Goal: Information Seeking & Learning: Check status

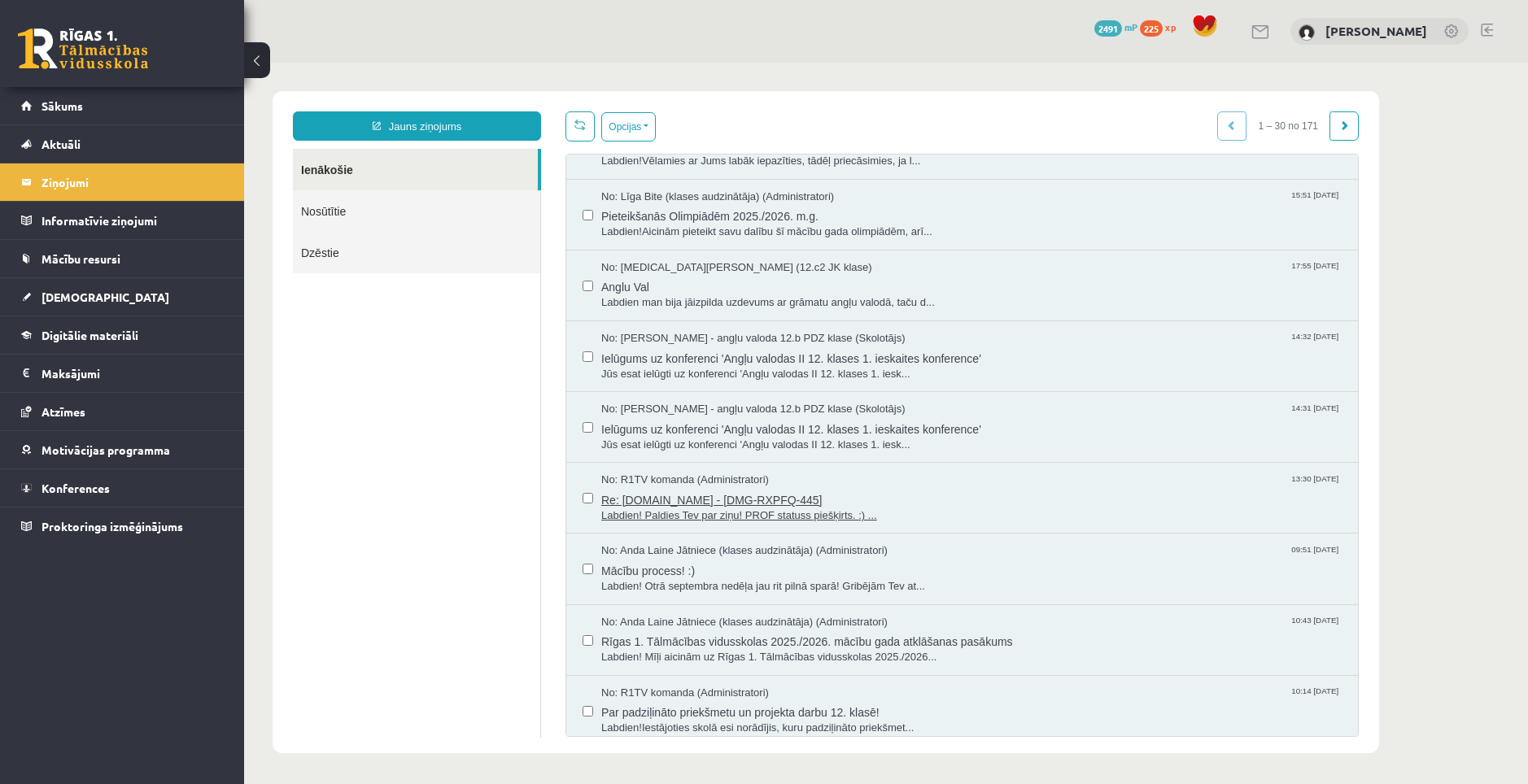
scroll to position [407, 0]
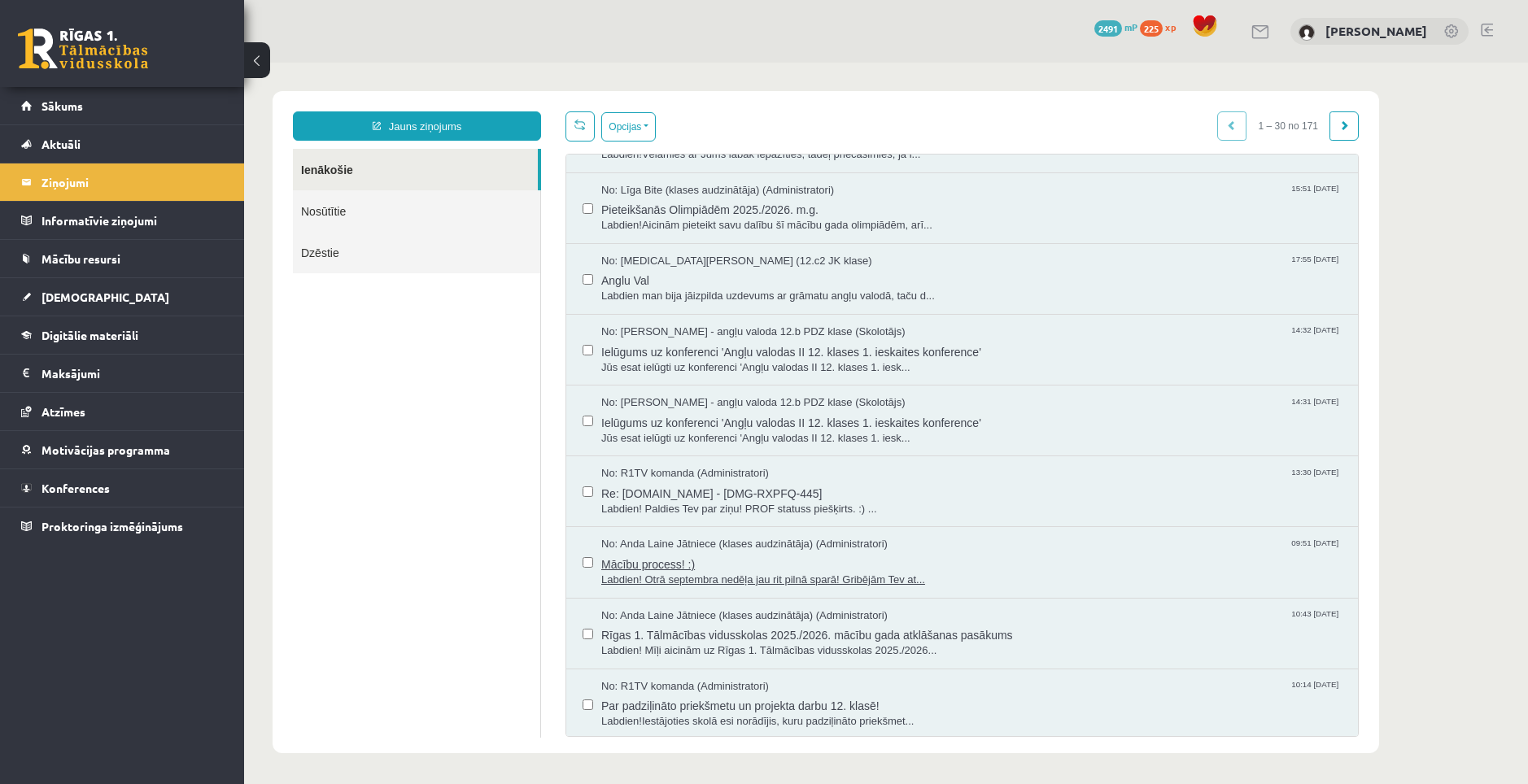
click at [688, 566] on span "Mācību process! :)" at bounding box center [971, 562] width 740 height 21
click at [141, 227] on legend "Informatīvie ziņojumi 0" at bounding box center [132, 221] width 182 height 38
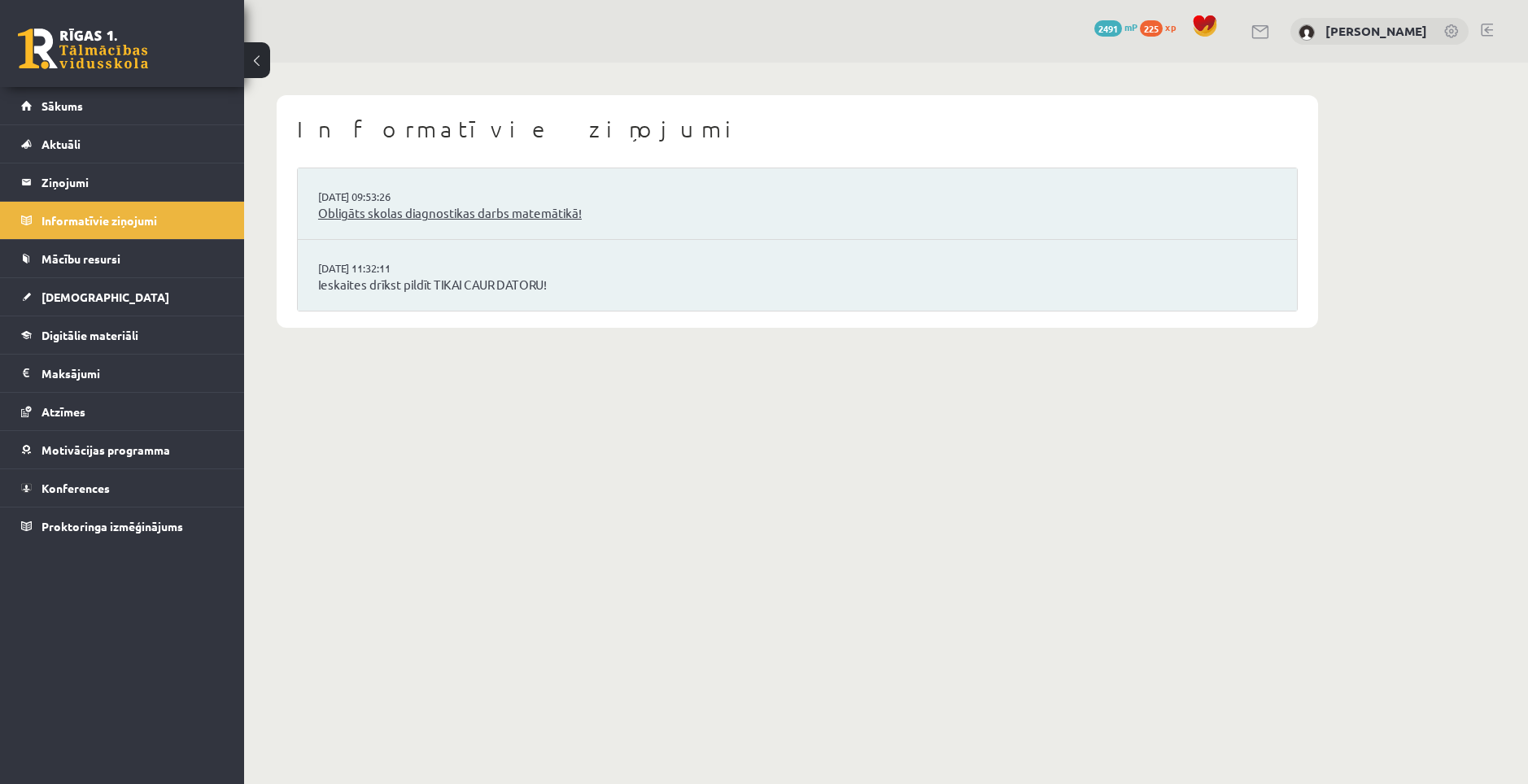
click at [449, 216] on link "Obligāts skolas diagnostikas darbs matemātikā!" at bounding box center [797, 214] width 959 height 19
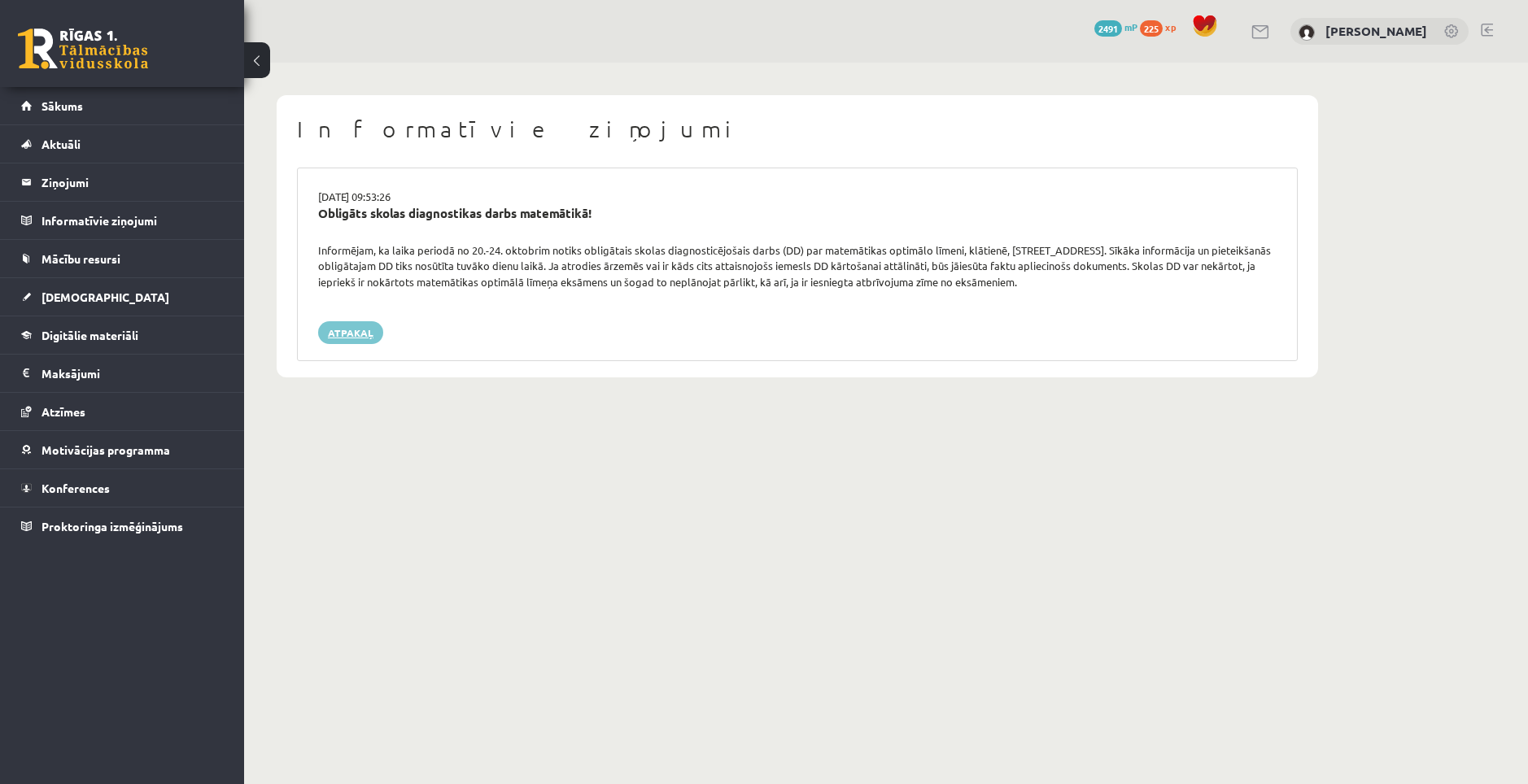
click at [346, 331] on link "Atpakaļ" at bounding box center [350, 332] width 65 height 23
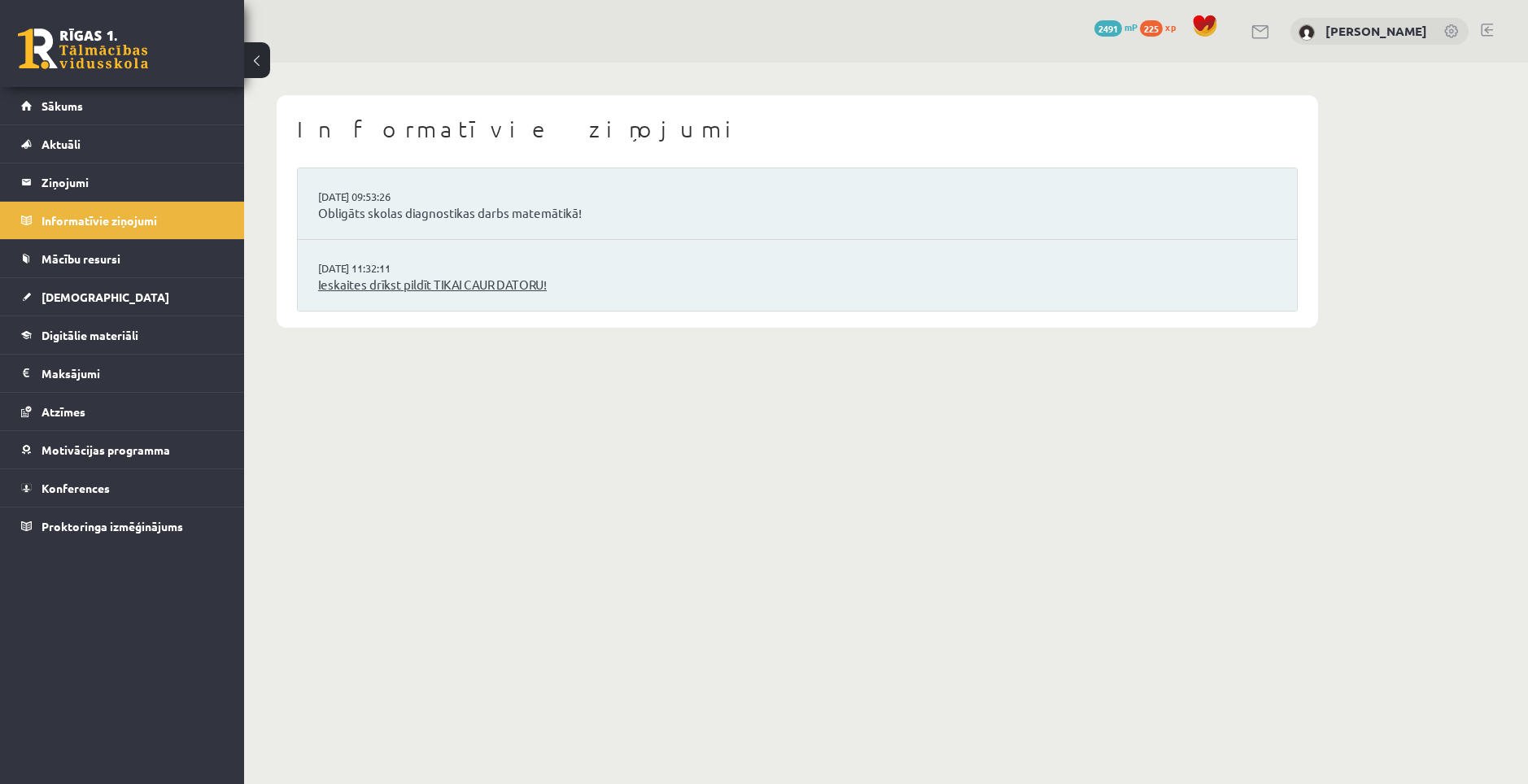
click at [442, 279] on link "Ieskaites drīkst pildīt TIKAI CAUR DATORU!" at bounding box center [797, 285] width 959 height 19
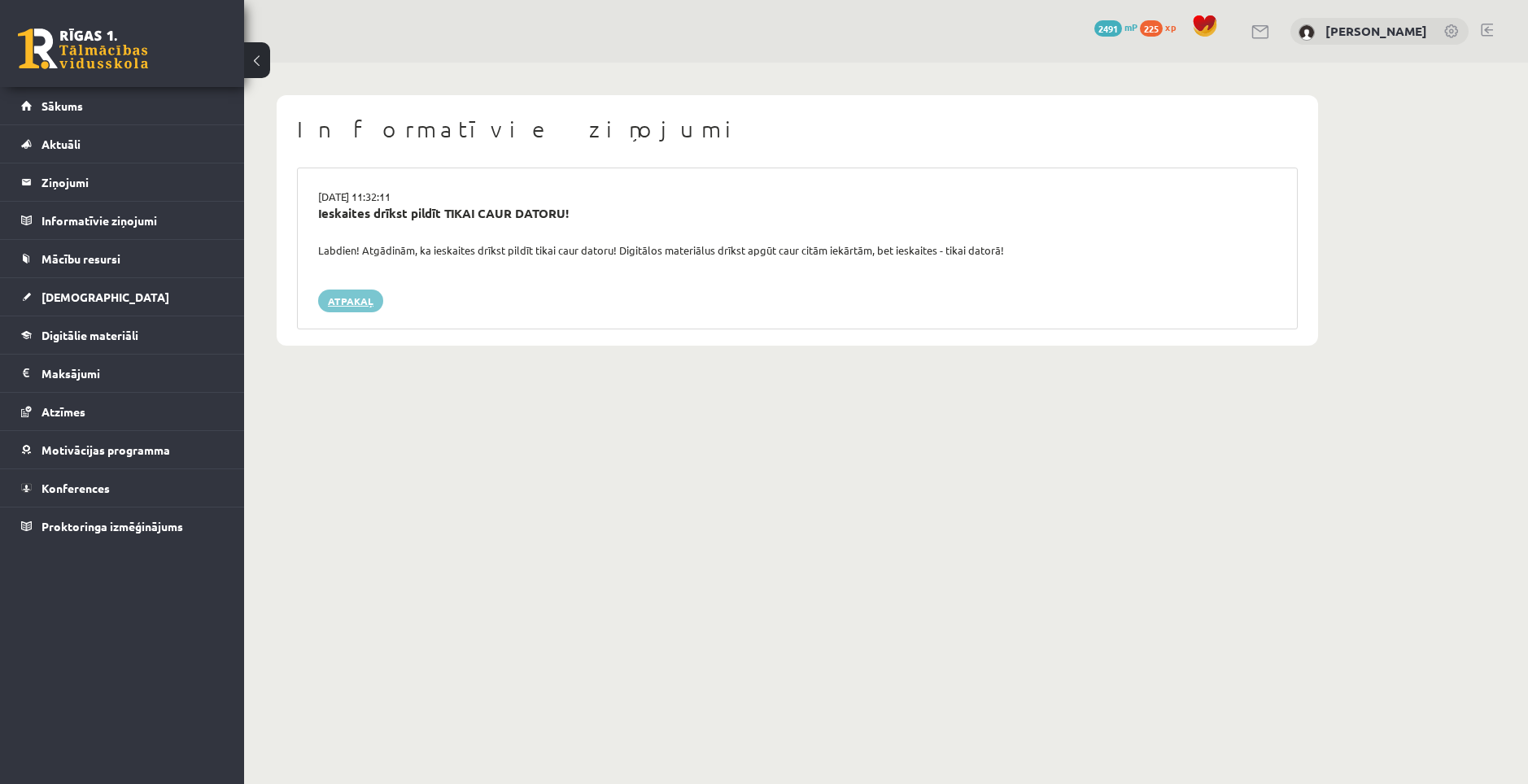
click at [338, 301] on link "Atpakaļ" at bounding box center [350, 301] width 65 height 23
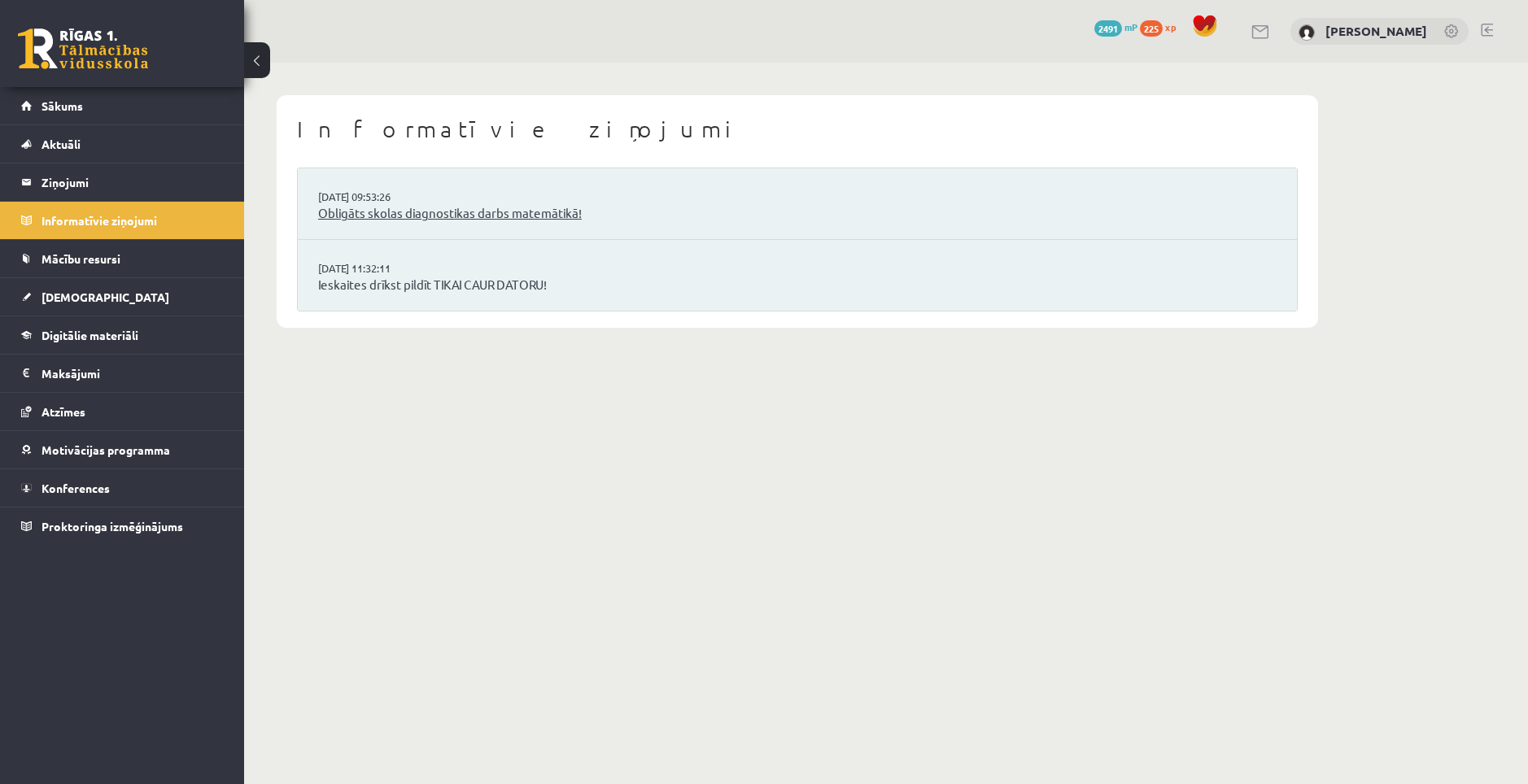
click at [387, 220] on link "Obligāts skolas diagnostikas darbs matemātikā!" at bounding box center [797, 214] width 959 height 19
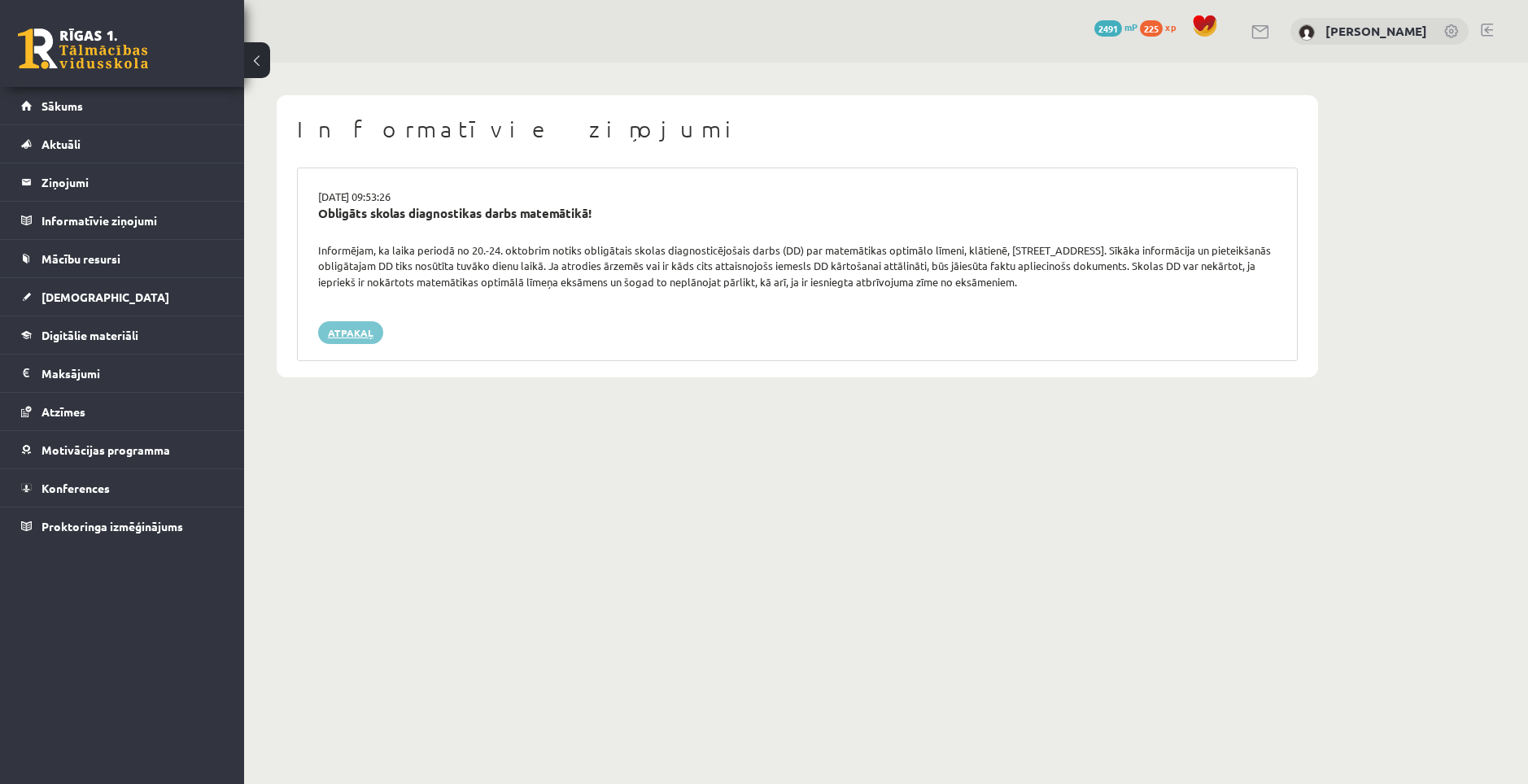
click at [357, 331] on link "Atpakaļ" at bounding box center [350, 332] width 65 height 23
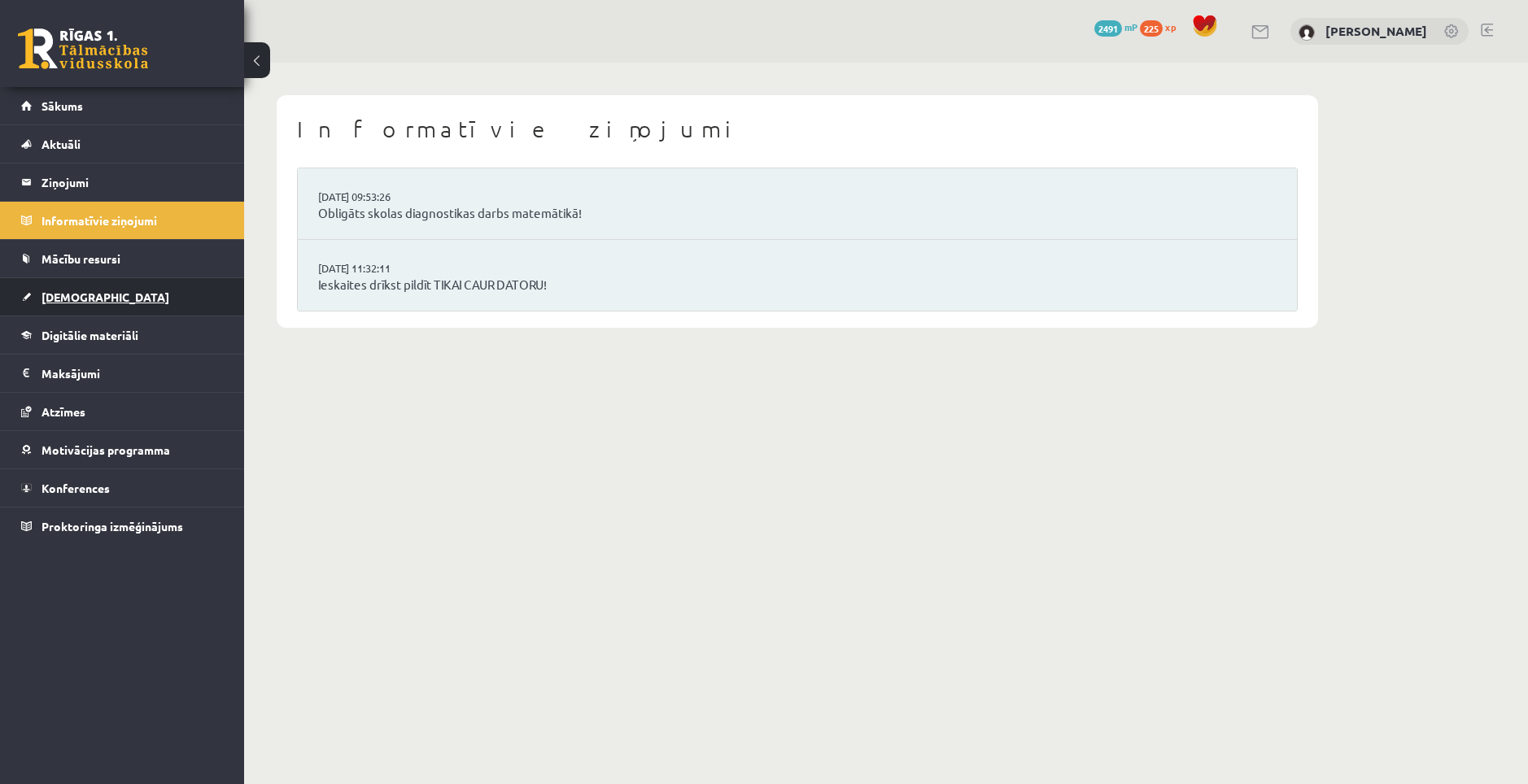
click at [116, 284] on link "[DEMOGRAPHIC_DATA]" at bounding box center [123, 297] width 203 height 38
